Goal: Information Seeking & Learning: Learn about a topic

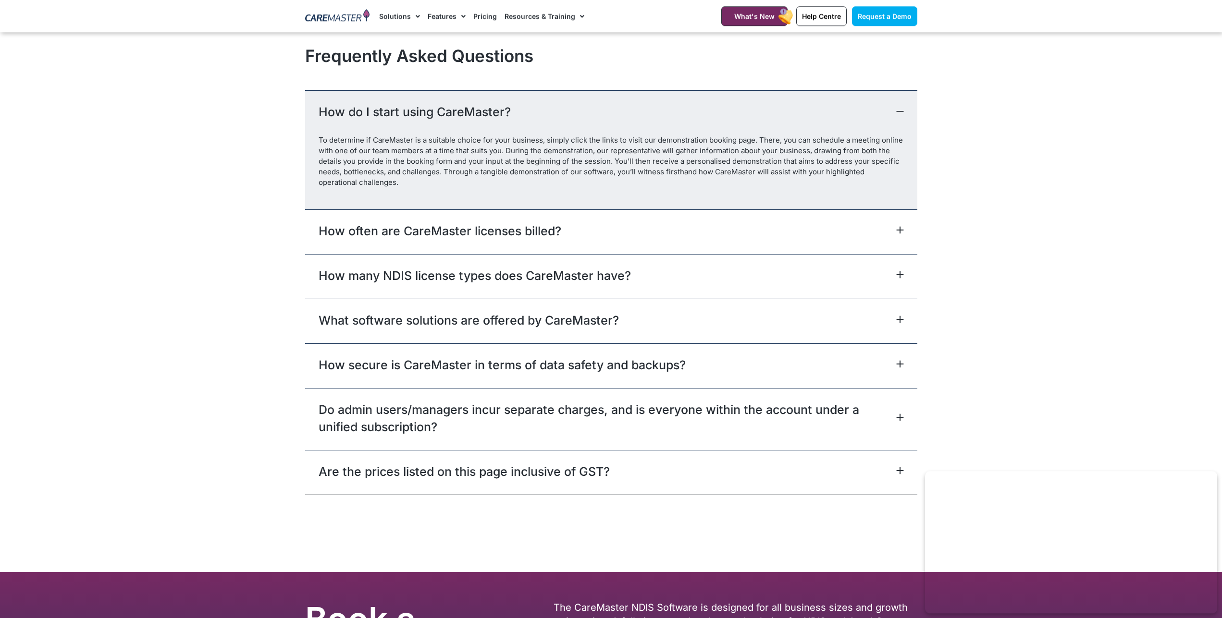
scroll to position [4214, 0]
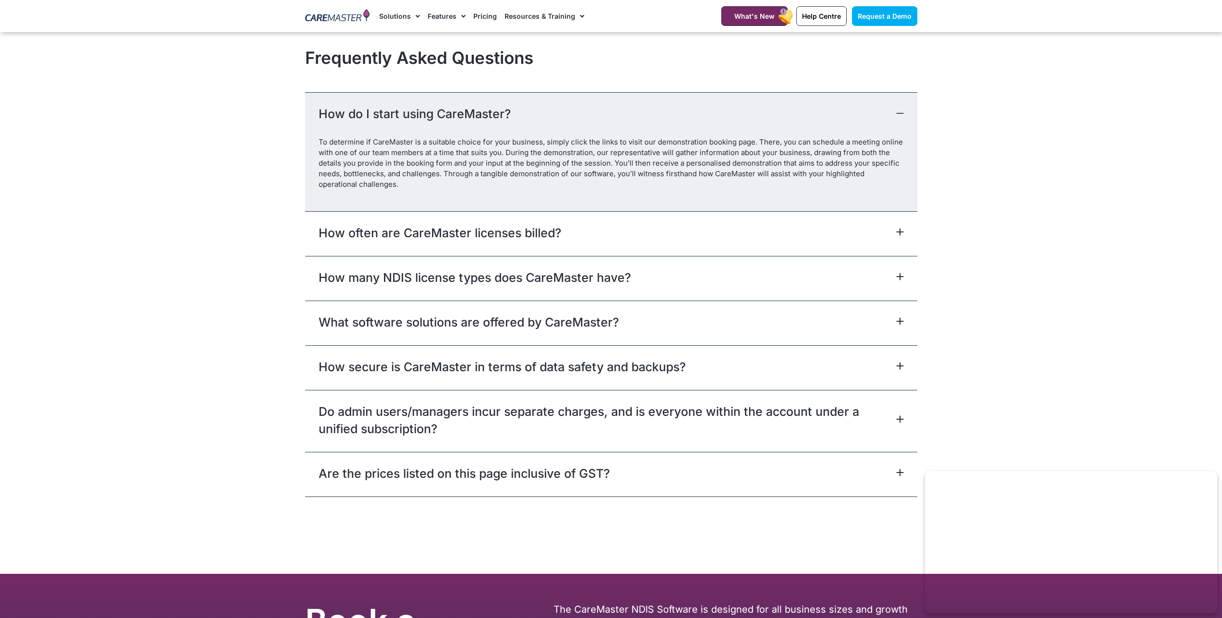
click at [545, 239] on link "How often are CareMaster licenses billed?" at bounding box center [440, 232] width 243 height 17
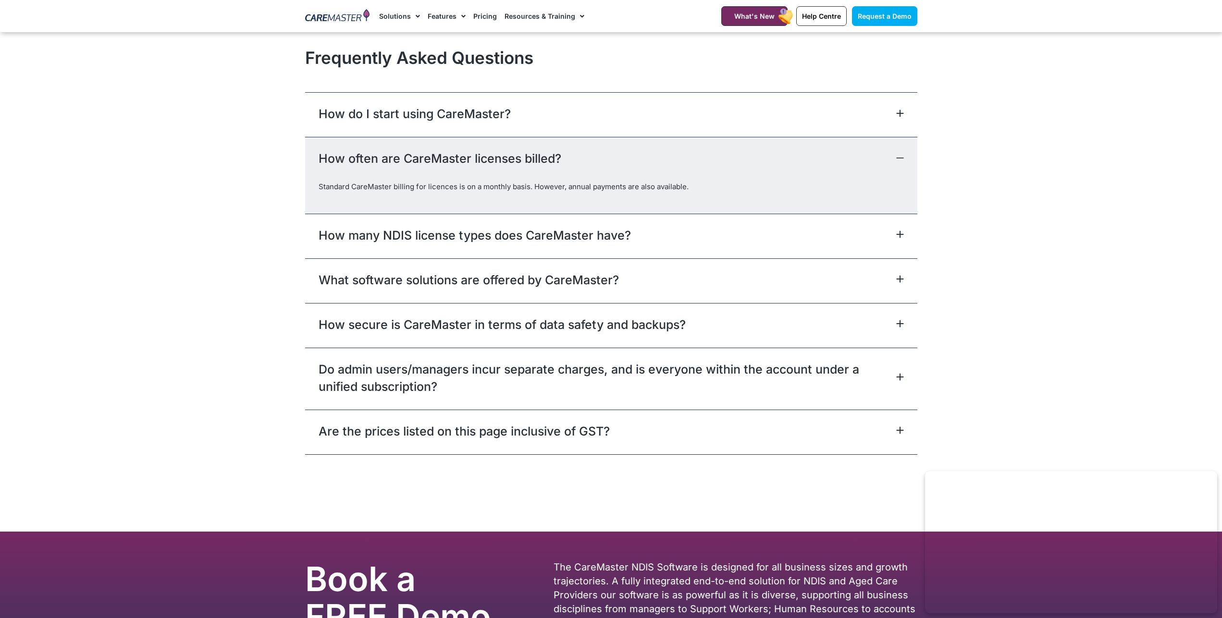
click at [906, 154] on div "How often are CareMaster licenses billed?" at bounding box center [611, 159] width 612 height 45
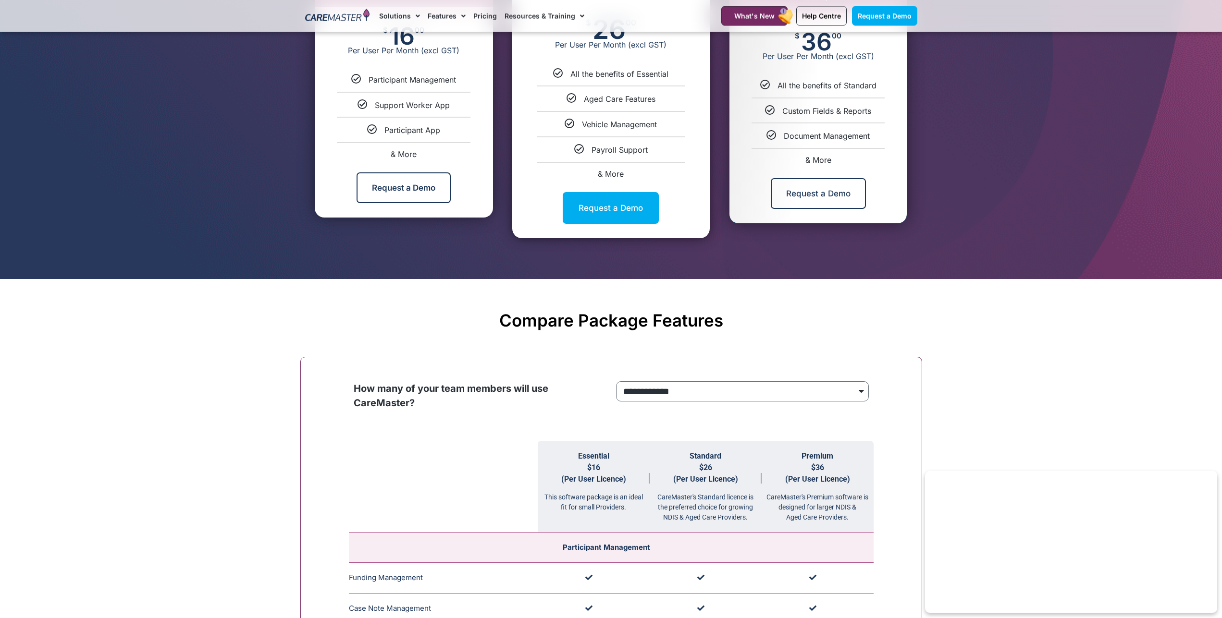
scroll to position [0, 0]
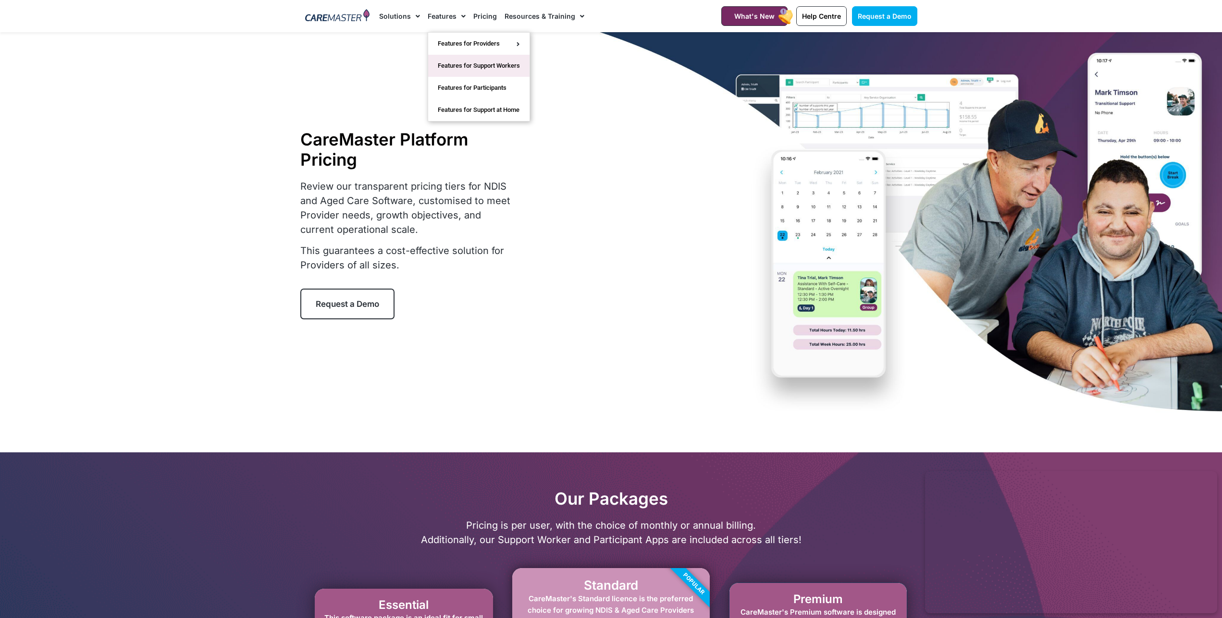
click at [466, 61] on link "Features for Support Workers" at bounding box center [478, 66] width 101 height 22
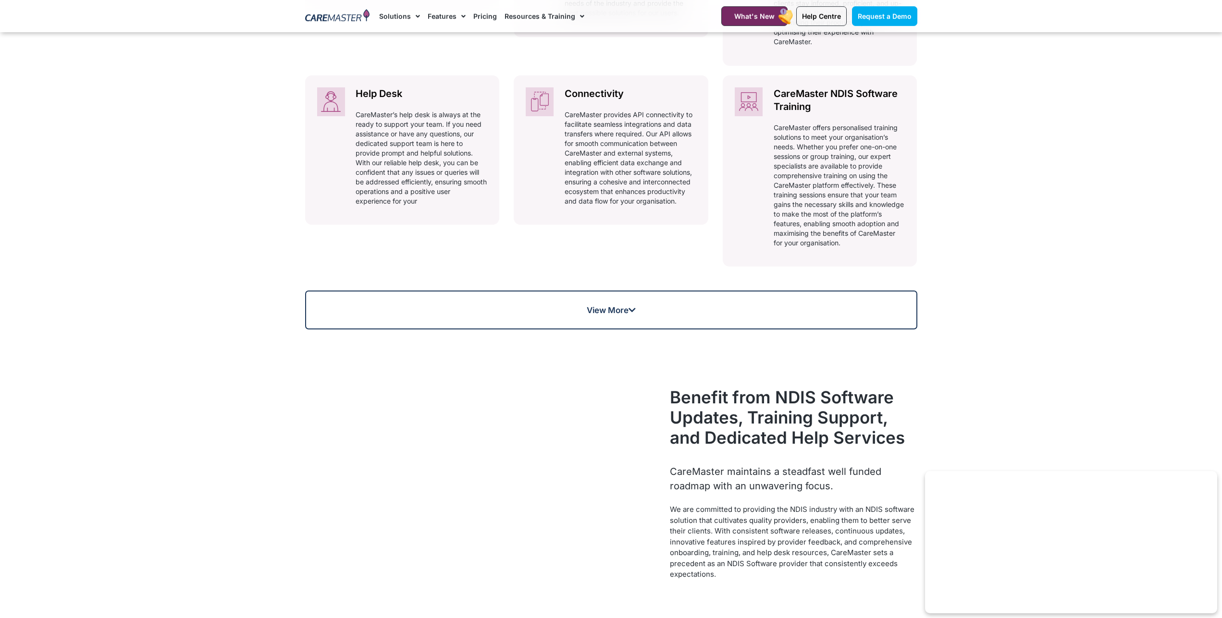
scroll to position [686, 0]
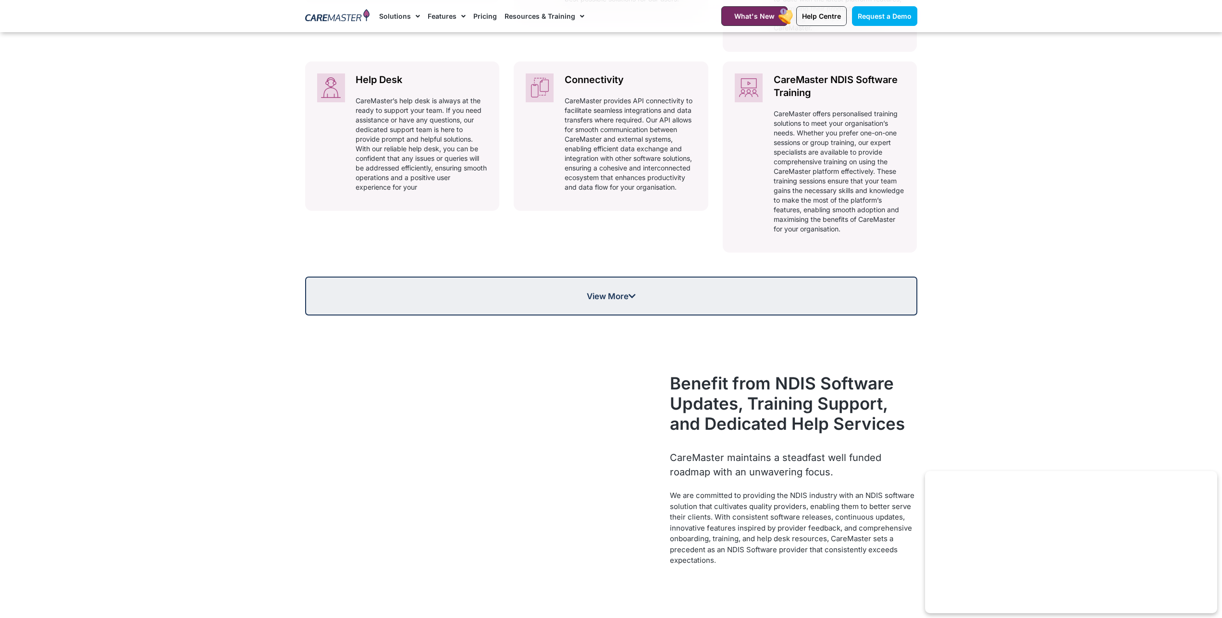
click at [629, 300] on span "View More" at bounding box center [611, 296] width 49 height 8
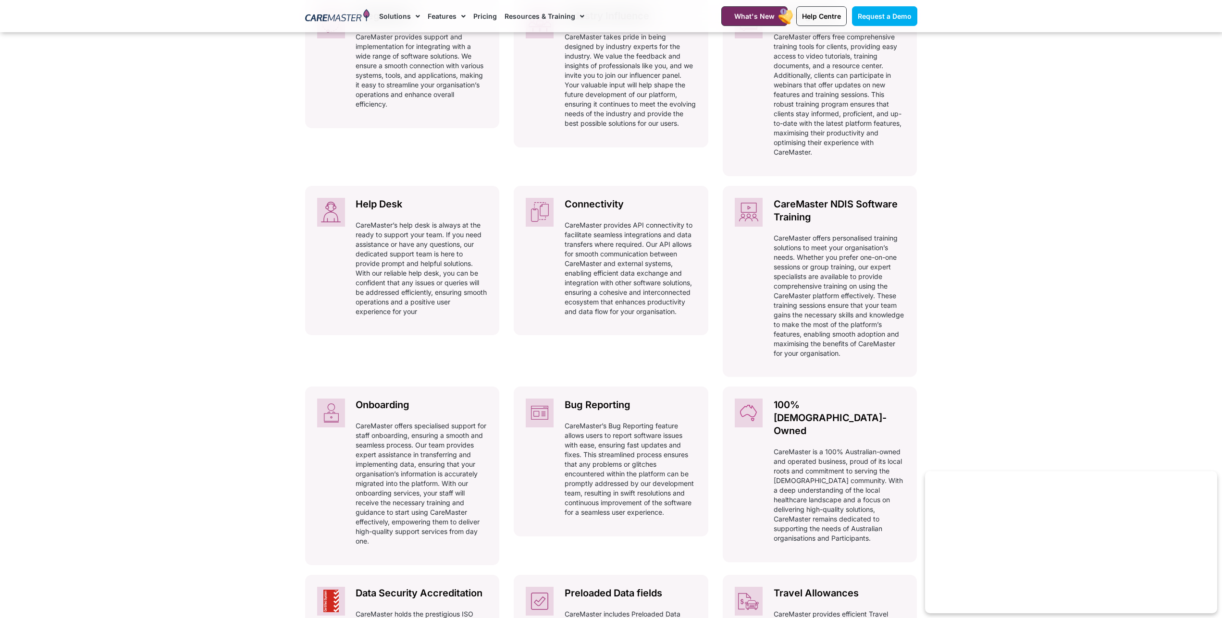
scroll to position [0, 0]
